Goal: Task Accomplishment & Management: Complete application form

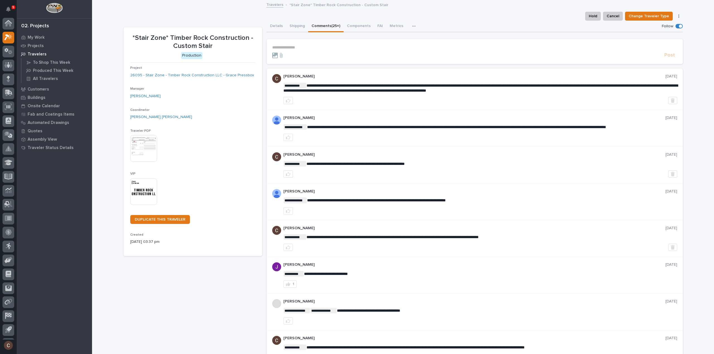
scroll to position [12, 0]
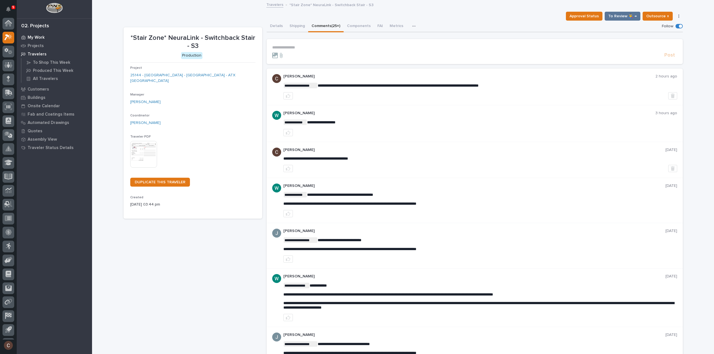
scroll to position [12, 0]
click at [9, 25] on icon at bounding box center [10, 25] width 5 height 6
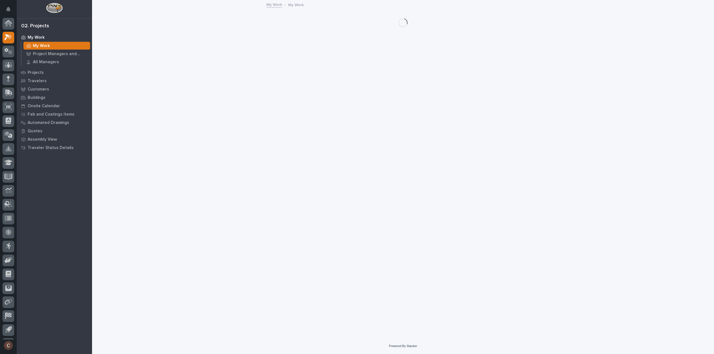
scroll to position [12, 0]
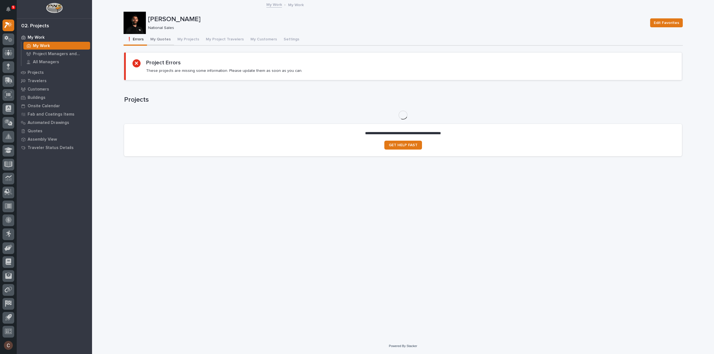
click at [165, 37] on button "My Quotes" at bounding box center [160, 40] width 27 height 12
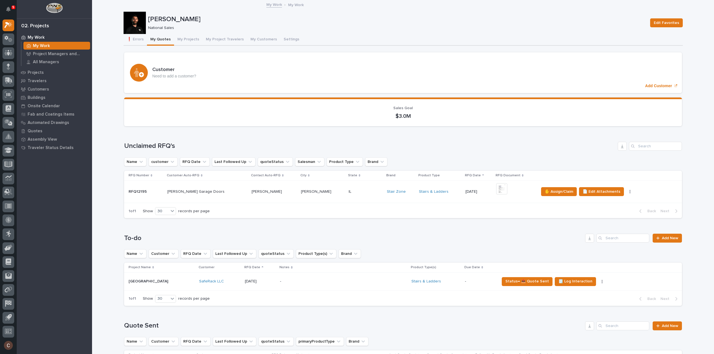
scroll to position [28, 0]
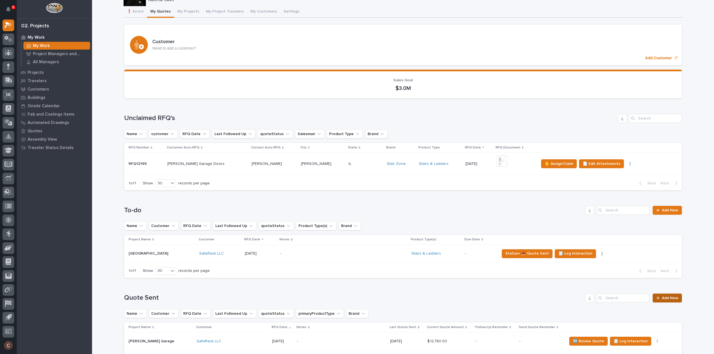
click at [671, 296] on span "Add New" at bounding box center [670, 298] width 16 height 4
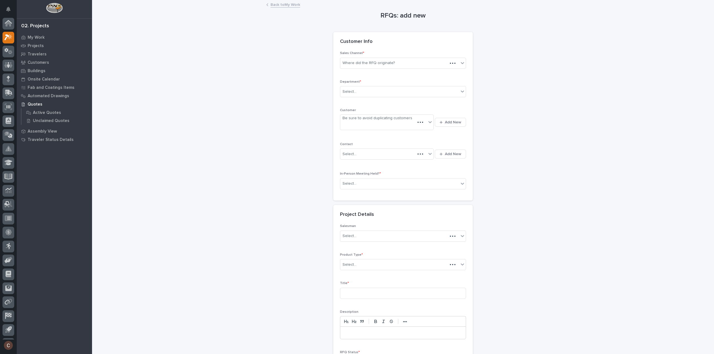
scroll to position [12, 0]
click at [361, 64] on div "Where did the RFQ originate?" at bounding box center [368, 63] width 52 height 6
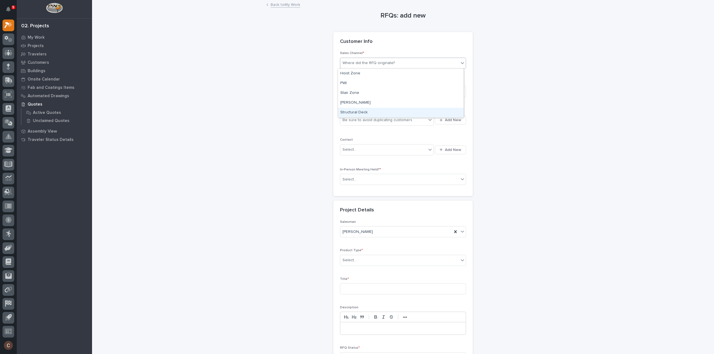
click at [355, 109] on div "Structural Deck" at bounding box center [400, 113] width 125 height 10
click at [367, 88] on div "Select..." at bounding box center [399, 91] width 118 height 9
type input "*"
click at [355, 103] on span "National Sales" at bounding box center [354, 101] width 28 height 6
click at [357, 118] on div "Be sure to avoid duplicating customers" at bounding box center [377, 120] width 70 height 6
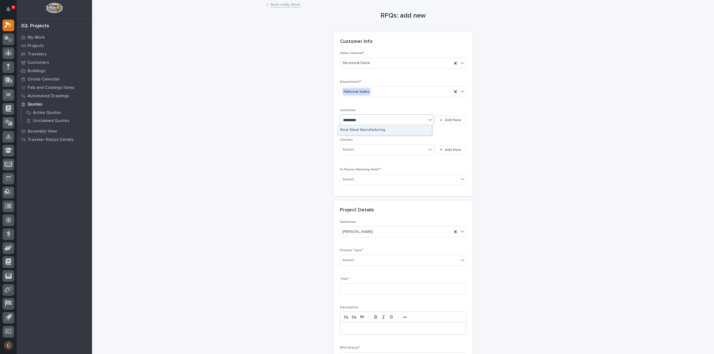
type input "**********"
drag, startPoint x: 385, startPoint y: 129, endPoint x: 383, endPoint y: 135, distance: 6.9
click at [385, 129] on div "Real Steel Manufacturing" at bounding box center [385, 130] width 94 height 10
click at [379, 148] on div "Select..." at bounding box center [383, 149] width 86 height 9
type input "**********"
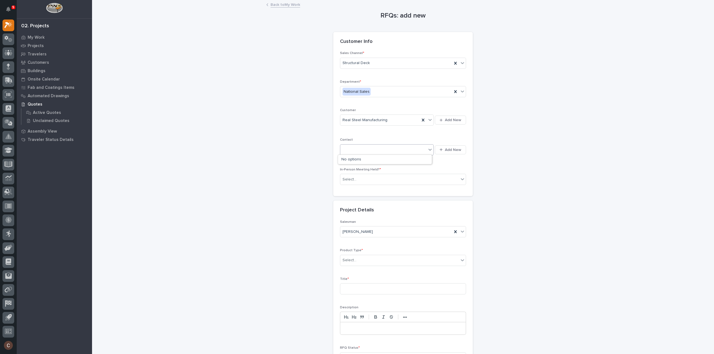
click at [381, 137] on div "Sales Channel * Structural Deck Department * National Sales Customer Real Steel…" at bounding box center [403, 120] width 126 height 138
click at [360, 180] on div "Select..." at bounding box center [399, 179] width 118 height 9
click at [347, 200] on div "No" at bounding box center [400, 199] width 125 height 10
click at [355, 256] on div "Select..." at bounding box center [399, 260] width 118 height 9
type input "*"
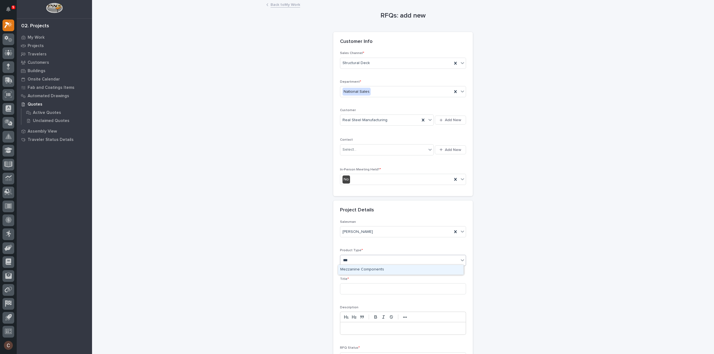
type input "****"
click at [358, 268] on div "Mezzanine Components" at bounding box center [400, 270] width 125 height 10
click at [359, 286] on input at bounding box center [403, 289] width 126 height 11
type input "Struct Deck 9.16.25"
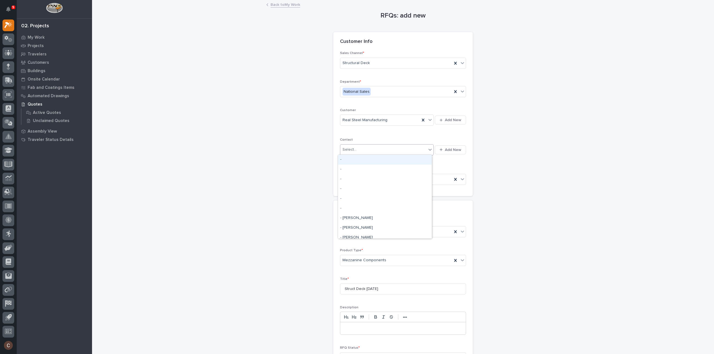
click at [366, 151] on div "Select..." at bounding box center [383, 149] width 86 height 9
type input "**********"
click at [445, 149] on span "Add New" at bounding box center [453, 149] width 16 height 5
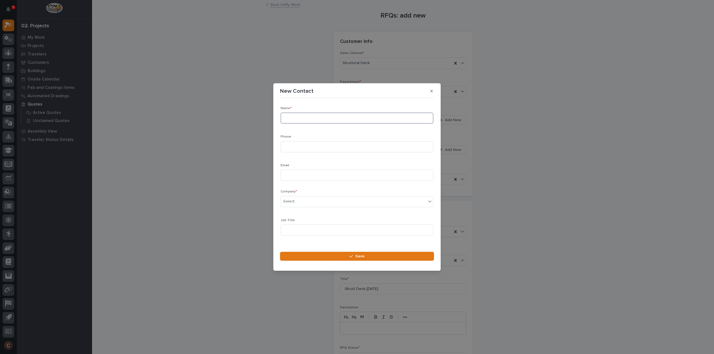
click at [313, 116] on input at bounding box center [356, 118] width 153 height 11
click at [327, 120] on input at bounding box center [356, 118] width 153 height 11
type input "Mike Johnson"
type input "231-457-4673"
click at [322, 174] on input at bounding box center [356, 175] width 153 height 11
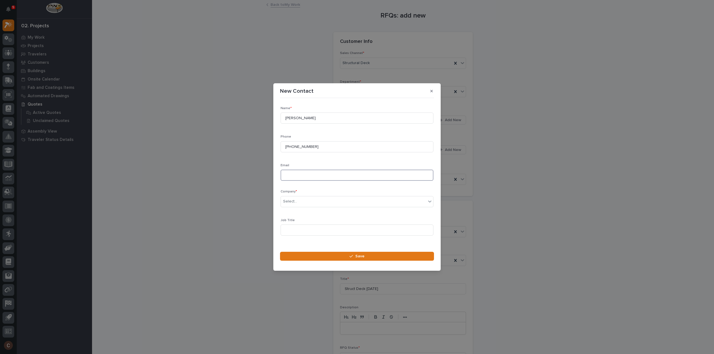
paste input "mike@realsteelmanufacturing.com"
type input "mike@realsteelmanufacturing.com"
click at [290, 200] on div "Select..." at bounding box center [290, 202] width 14 height 6
type input "**********"
click at [300, 208] on div "Real Steel Manufacturing" at bounding box center [355, 212] width 148 height 10
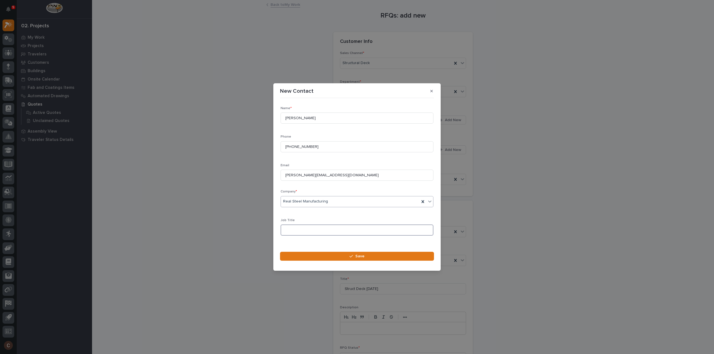
click at [304, 232] on input at bounding box center [356, 230] width 153 height 11
type input "Project Manager"
click at [334, 261] on footer "Save" at bounding box center [357, 258] width 154 height 12
click at [335, 256] on button "Save" at bounding box center [357, 256] width 154 height 9
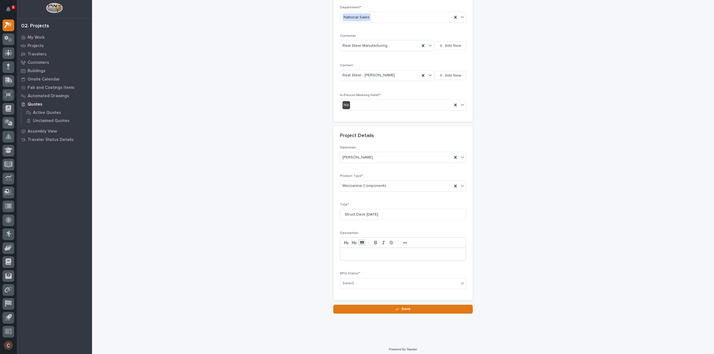
scroll to position [76, 0]
click at [366, 280] on div "Select..." at bounding box center [399, 282] width 118 height 9
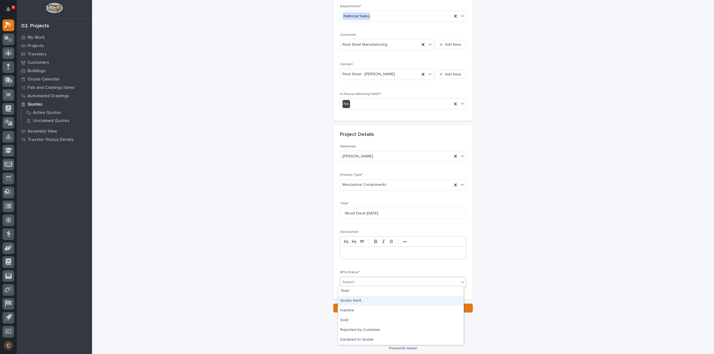
click at [360, 300] on div "Quote Sent" at bounding box center [400, 301] width 125 height 10
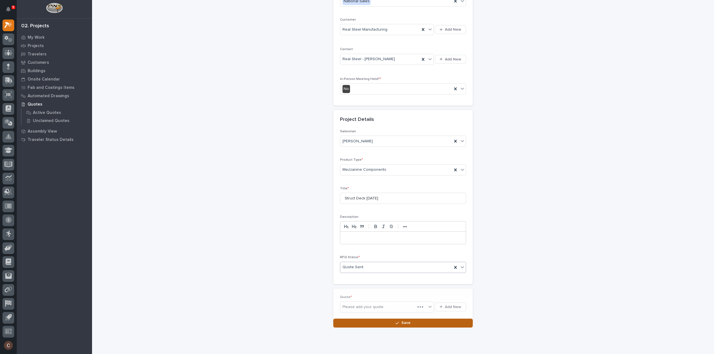
scroll to position [96, 0]
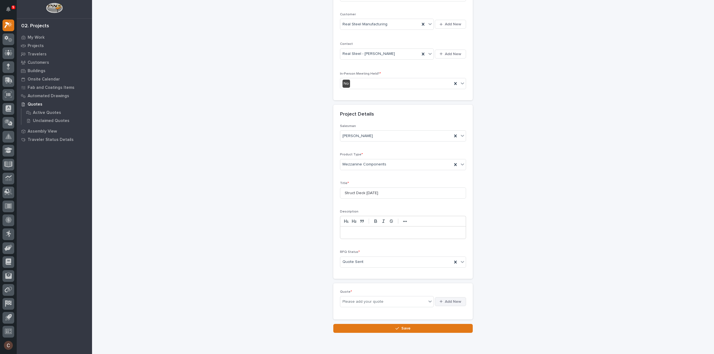
click at [461, 299] on button "Add New" at bounding box center [450, 301] width 31 height 9
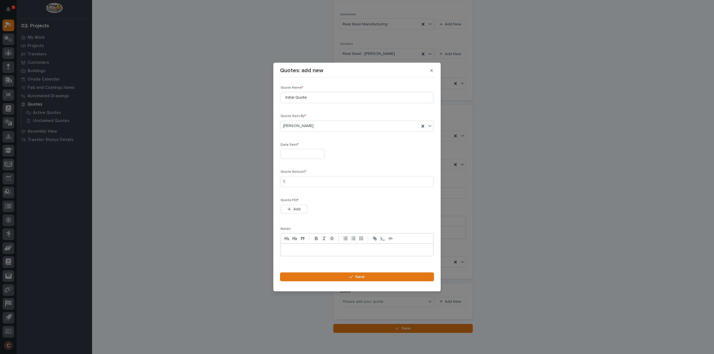
click at [287, 154] on input "text" at bounding box center [302, 154] width 44 height 10
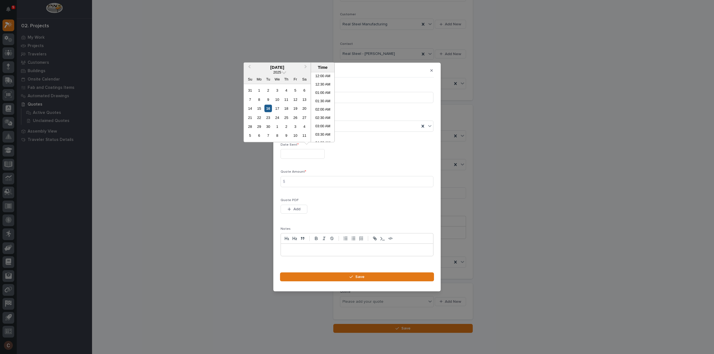
scroll to position [128, 0]
click at [268, 108] on div "16" at bounding box center [268, 109] width 8 height 8
type input "**********"
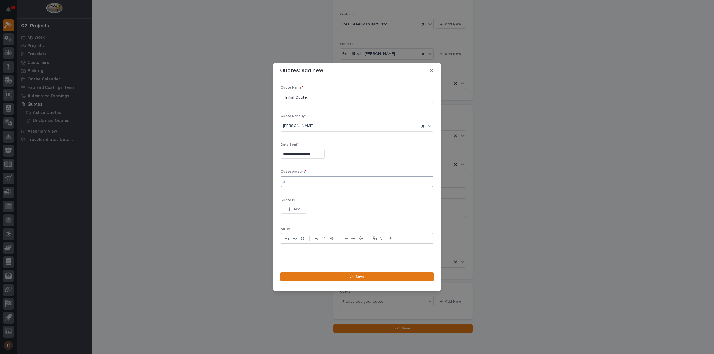
click at [303, 184] on input at bounding box center [356, 181] width 153 height 11
click at [292, 185] on input at bounding box center [356, 181] width 153 height 11
type input "13859.60"
click at [295, 210] on span "Add" at bounding box center [296, 209] width 7 height 5
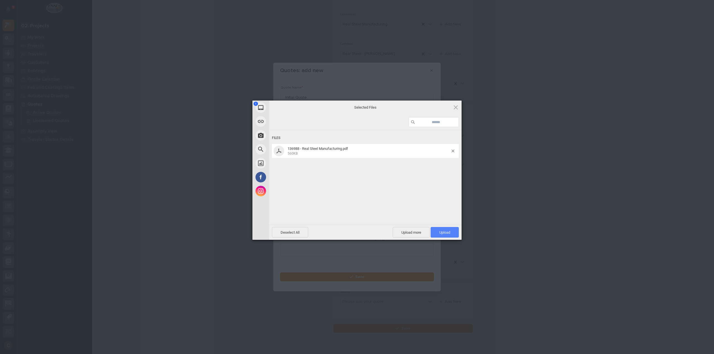
click at [447, 236] on span "Upload 1" at bounding box center [444, 232] width 28 height 11
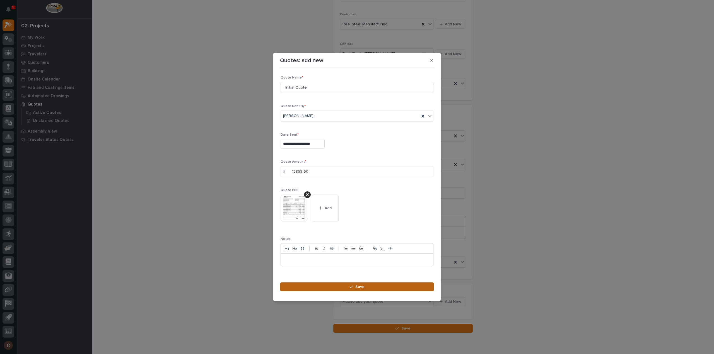
click at [374, 288] on button "Save" at bounding box center [357, 287] width 154 height 9
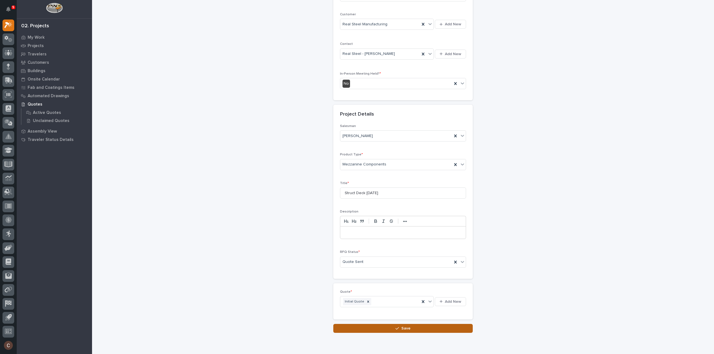
click at [375, 330] on button "Save" at bounding box center [402, 328] width 139 height 9
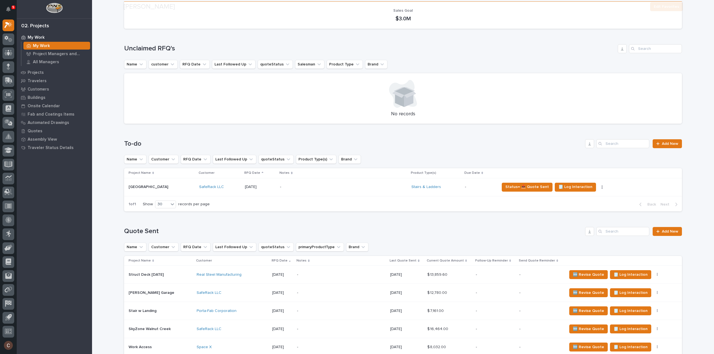
scroll to position [112, 0]
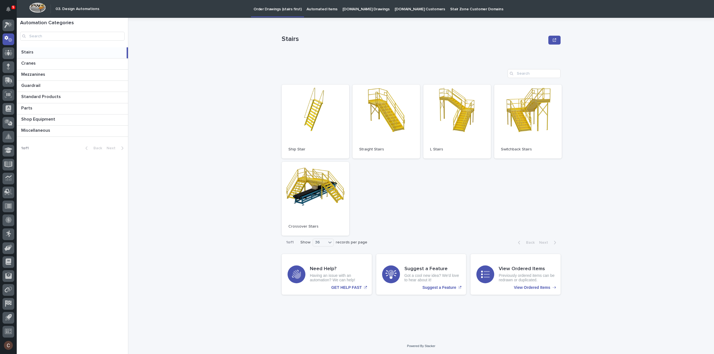
click at [318, 8] on p "Automated Items" at bounding box center [321, 6] width 31 height 12
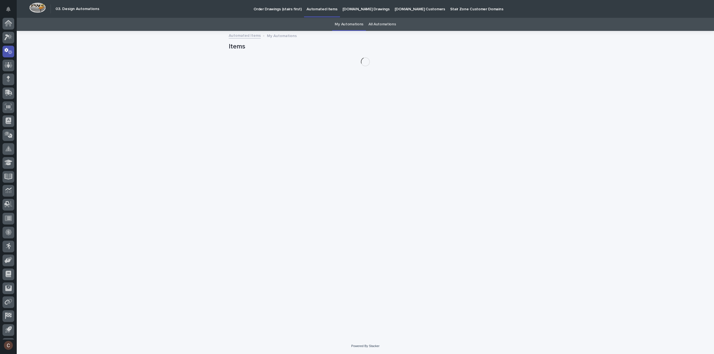
scroll to position [12, 0]
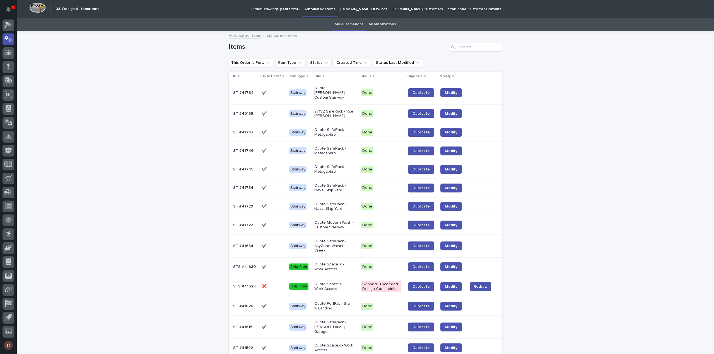
click at [382, 26] on link "All Automations" at bounding box center [381, 24] width 27 height 13
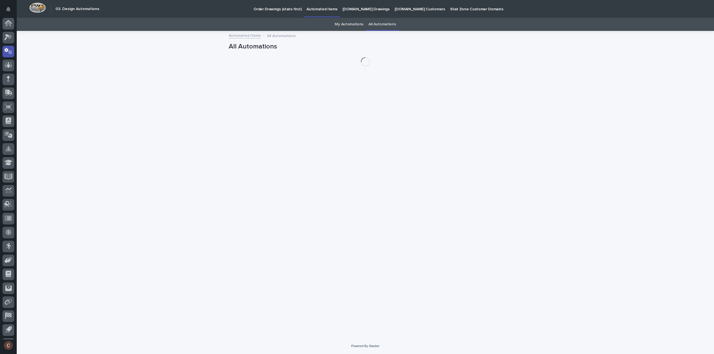
scroll to position [12, 0]
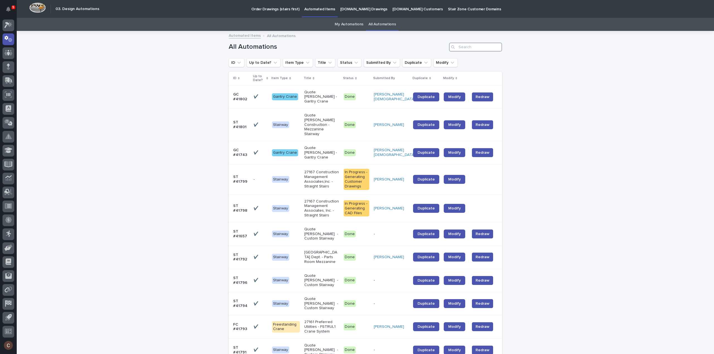
click at [464, 48] on input "Search" at bounding box center [475, 47] width 53 height 9
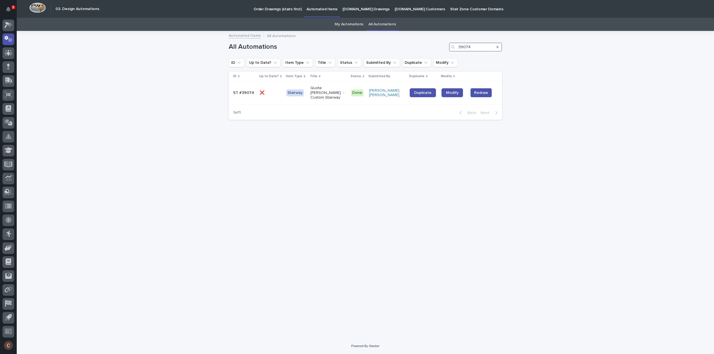
type input "39074"
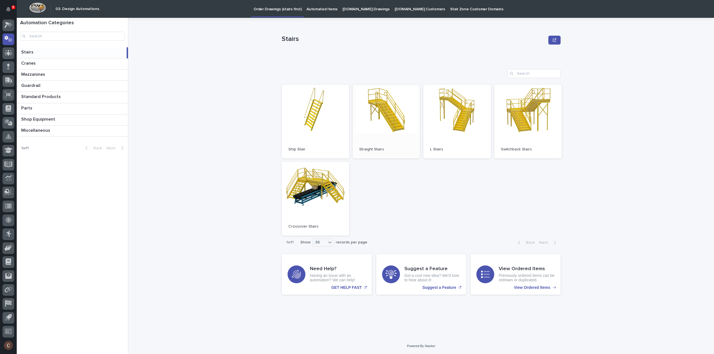
click at [370, 110] on link "Open" at bounding box center [385, 122] width 67 height 74
click at [323, 6] on p "Automated Items" at bounding box center [321, 6] width 31 height 12
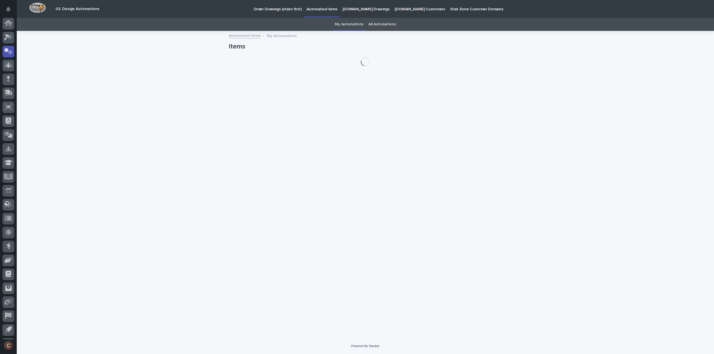
scroll to position [12, 0]
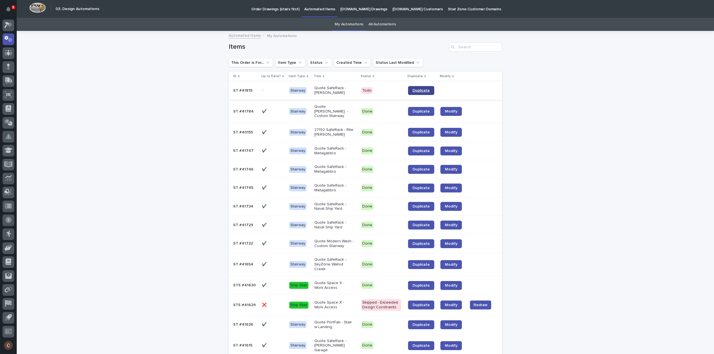
click at [422, 91] on span "Duplicate" at bounding box center [420, 91] width 17 height 4
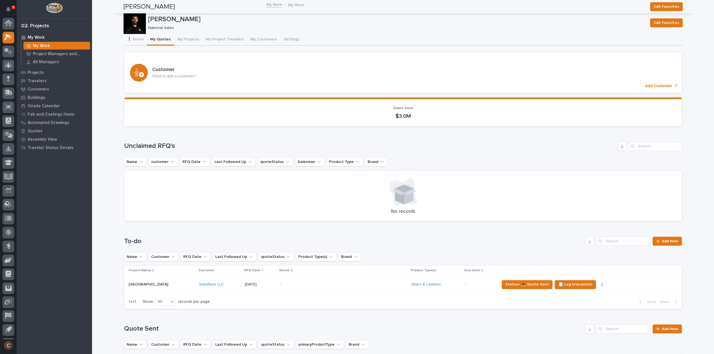
scroll to position [12, 0]
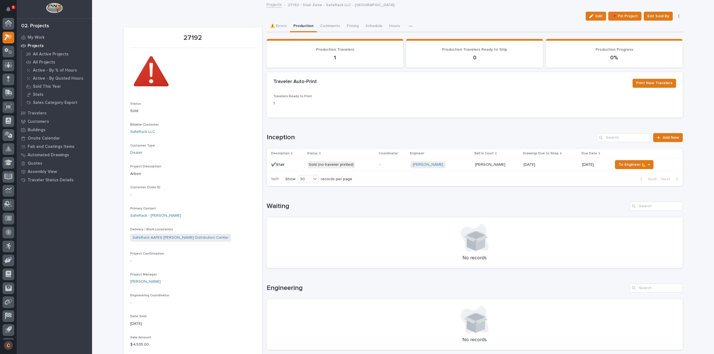
scroll to position [12, 0]
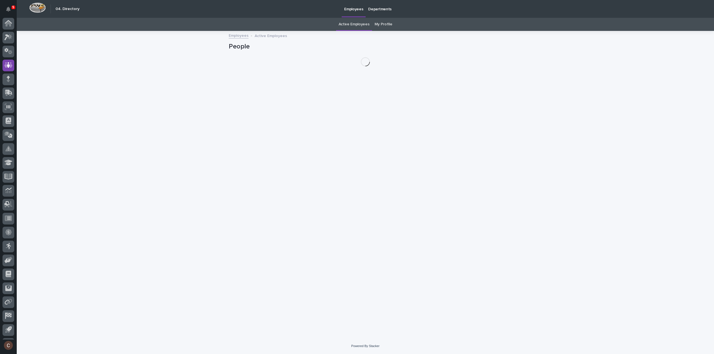
scroll to position [12, 0]
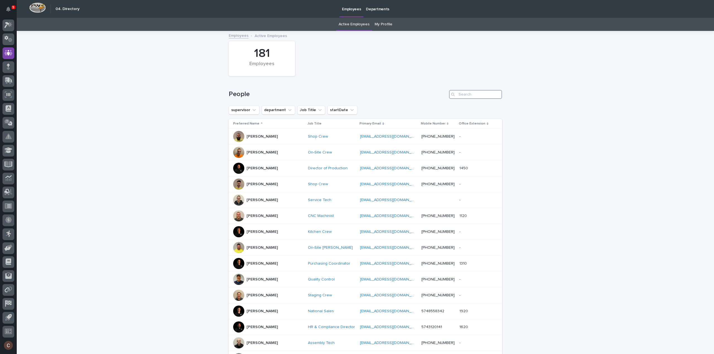
click at [473, 92] on input "Search" at bounding box center [475, 94] width 53 height 9
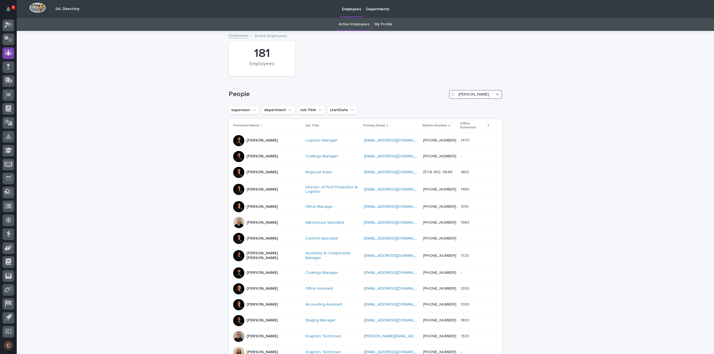
type input "[PERSON_NAME]"
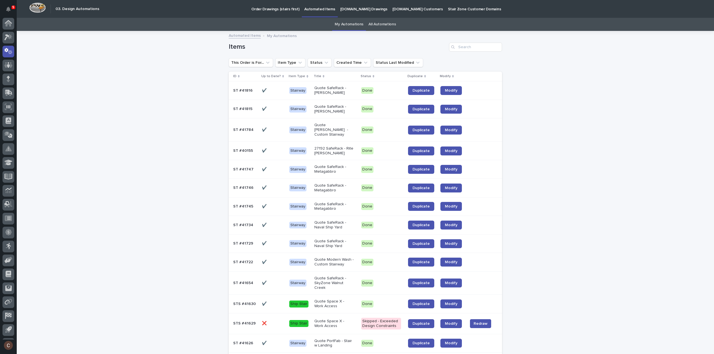
scroll to position [12, 0]
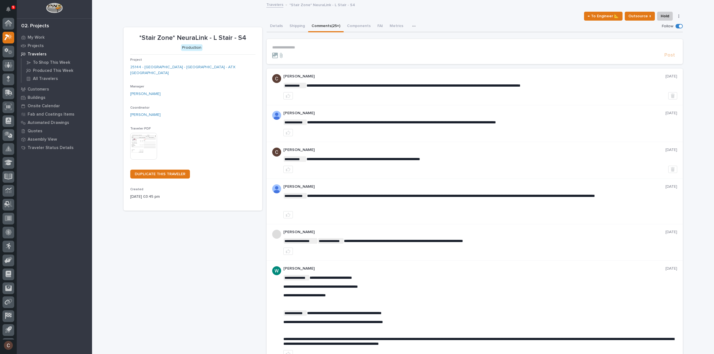
scroll to position [12, 0]
click at [314, 47] on p "**********" at bounding box center [474, 47] width 405 height 5
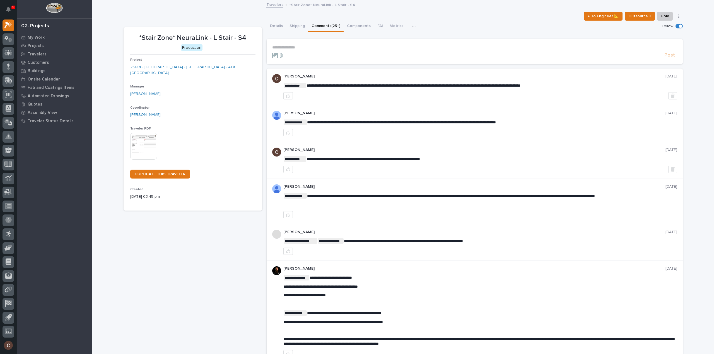
click at [326, 48] on p "**********" at bounding box center [474, 47] width 405 height 5
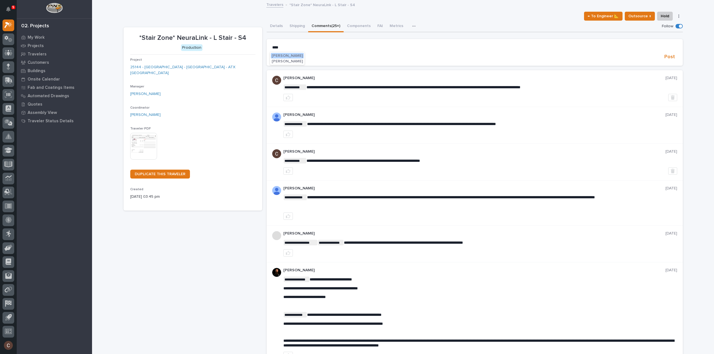
click at [274, 54] on span "Adam Yutzy" at bounding box center [287, 56] width 31 height 4
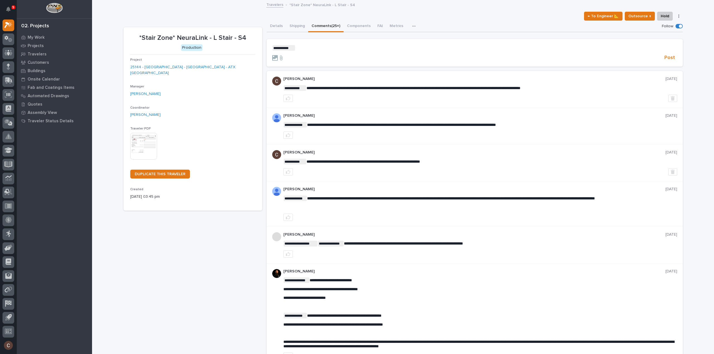
click at [316, 44] on section "**********" at bounding box center [474, 53] width 416 height 28
click at [329, 50] on p "**********" at bounding box center [474, 48] width 405 height 6
click at [669, 56] on span "Post" at bounding box center [669, 58] width 11 height 6
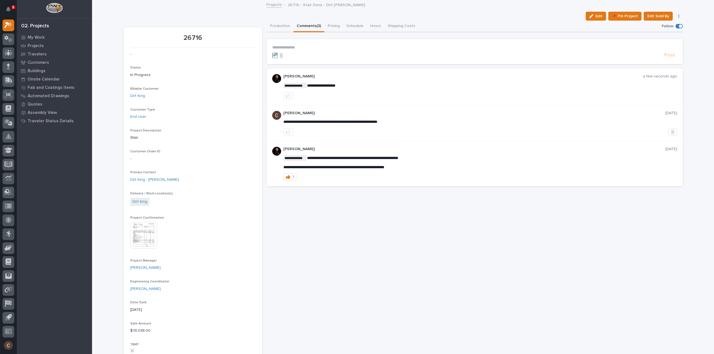
click at [295, 48] on p "**********" at bounding box center [474, 47] width 405 height 5
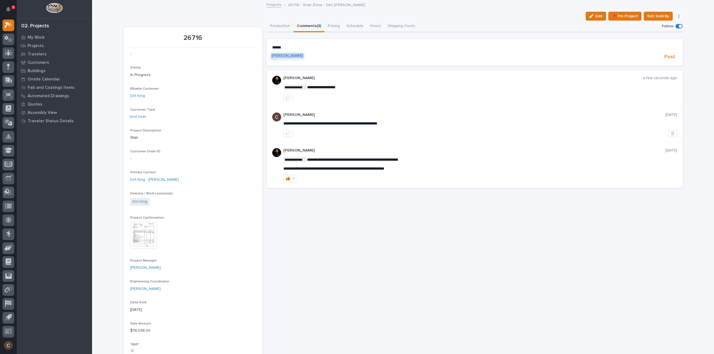
click at [293, 54] on span "Wynne Hochstetler" at bounding box center [287, 56] width 31 height 4
click at [321, 45] on p "**********" at bounding box center [474, 48] width 405 height 6
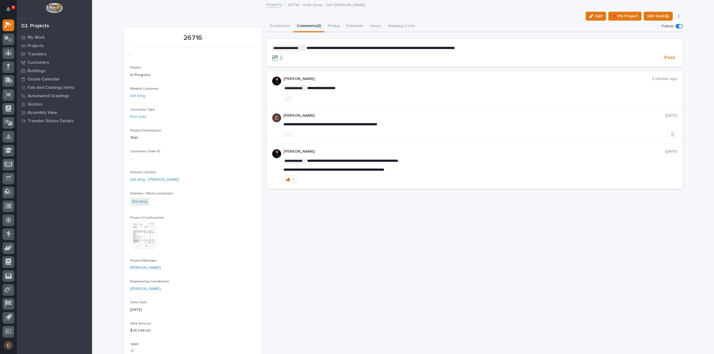
click at [511, 48] on p "**********" at bounding box center [474, 48] width 405 height 6
drag, startPoint x: 546, startPoint y: 47, endPoint x: 490, endPoint y: 46, distance: 55.5
click at [490, 46] on p "**********" at bounding box center [474, 48] width 405 height 6
click at [665, 56] on span "Post" at bounding box center [669, 58] width 11 height 6
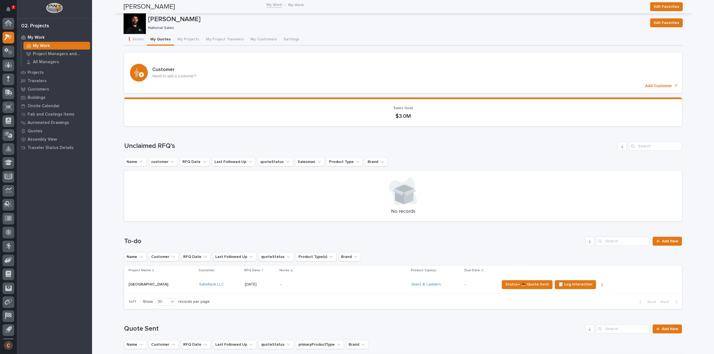
scroll to position [12, 0]
